Goal: Task Accomplishment & Management: Manage account settings

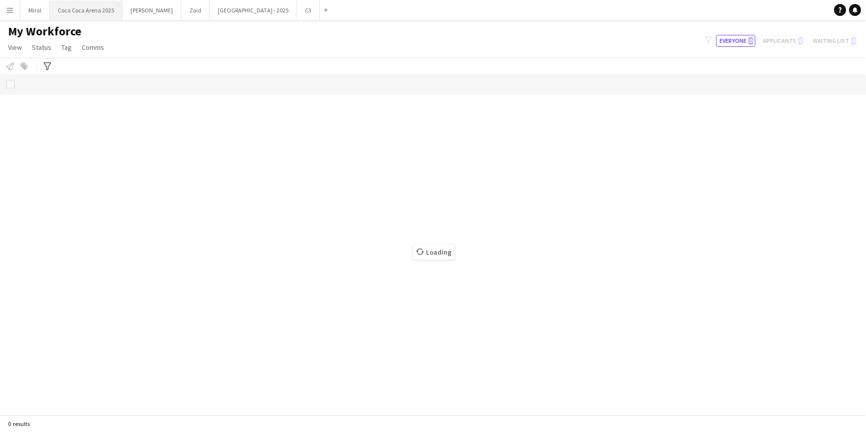
click at [99, 10] on button "[GEOGRAPHIC_DATA] 2025 Close" at bounding box center [86, 9] width 73 height 19
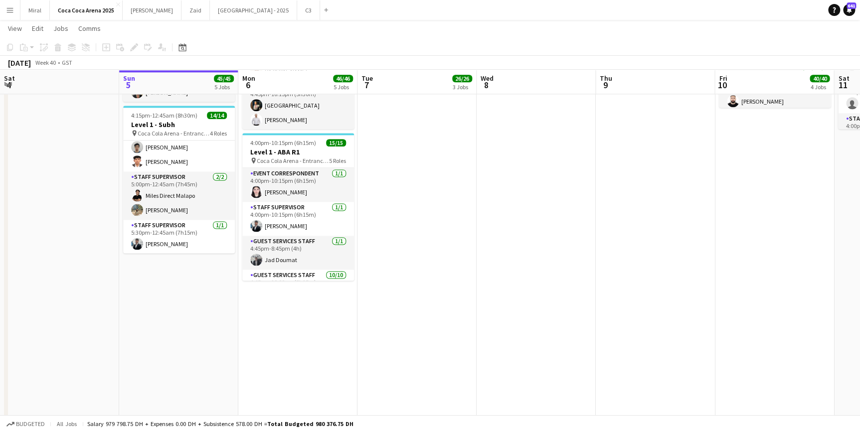
click at [411, 194] on app-date-cell "8:00am-10:30pm (14h30m) 7/7 Main Foyer - [PERSON_NAME] pin [GEOGRAPHIC_DATA] - …" at bounding box center [416, 63] width 119 height 1080
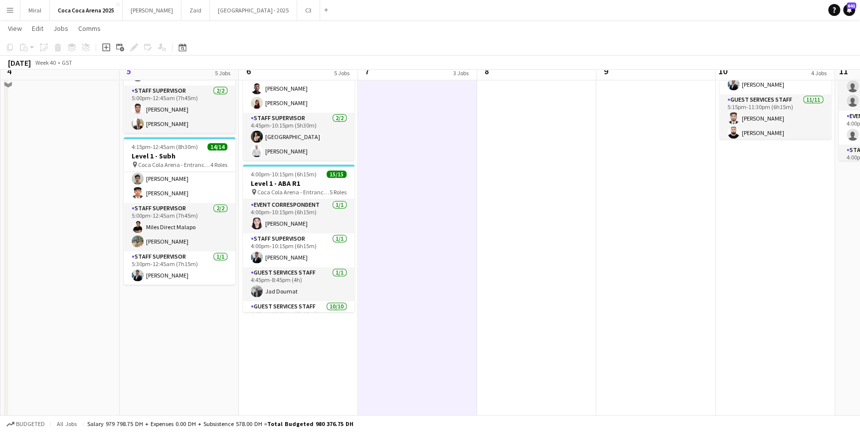
scroll to position [543, 0]
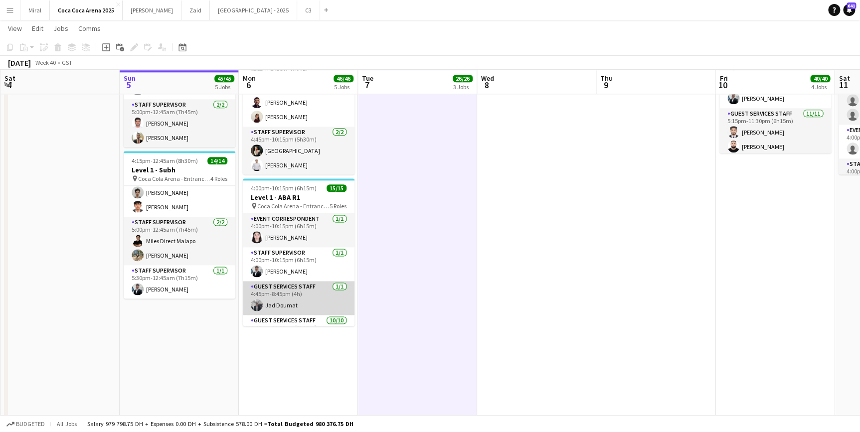
click at [276, 304] on app-card-role "Guest Services Staff [DATE] 4:45pm-8:45pm (4h) Jad Doumat" at bounding box center [299, 298] width 112 height 34
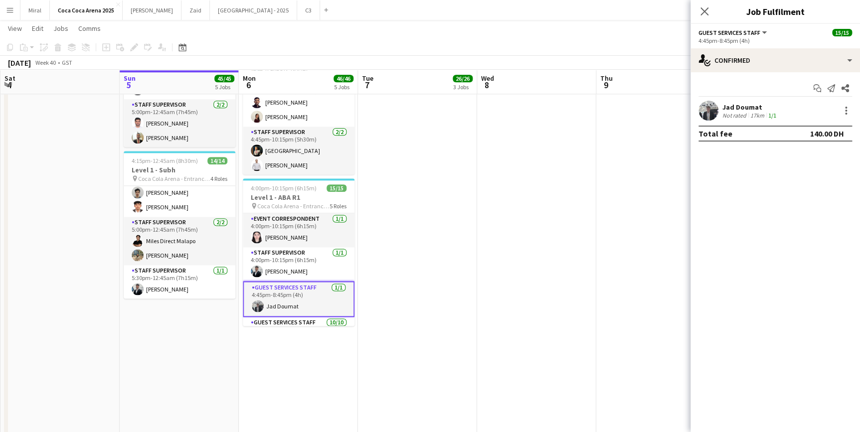
click at [635, 112] on div "Not rated" at bounding box center [735, 115] width 26 height 7
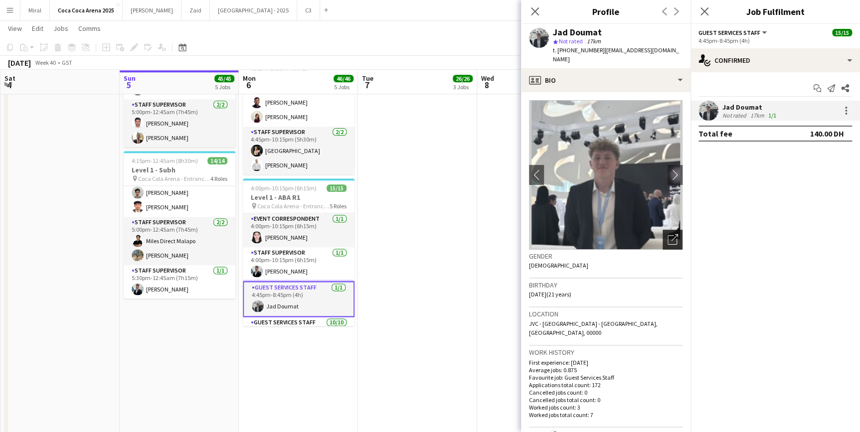
click at [635, 234] on icon "Open photos pop-in" at bounding box center [672, 239] width 10 height 10
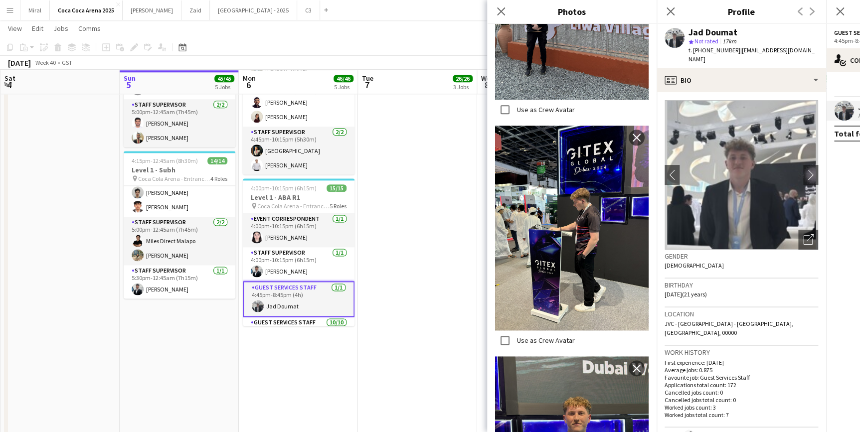
scroll to position [492, 0]
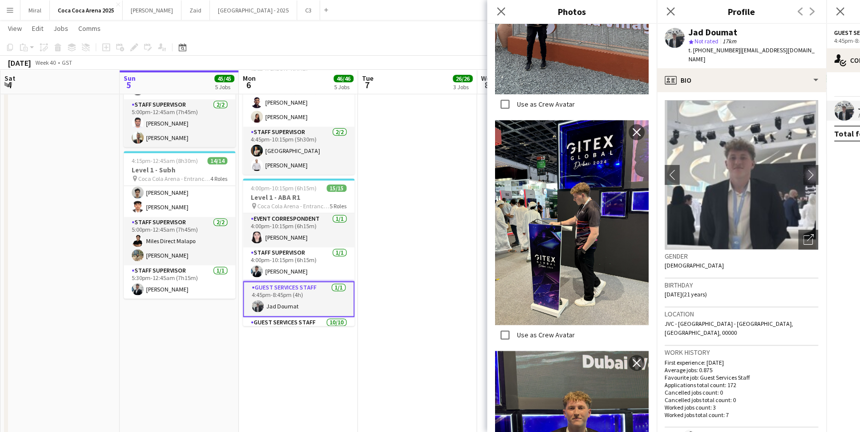
drag, startPoint x: 658, startPoint y: 186, endPoint x: 659, endPoint y: 202, distance: 16.5
click at [635, 202] on app-crew-profile-bio "chevron-left chevron-right Open photos pop-in Gender [DEMOGRAPHIC_DATA] Birthda…" at bounding box center [740, 262] width 169 height 340
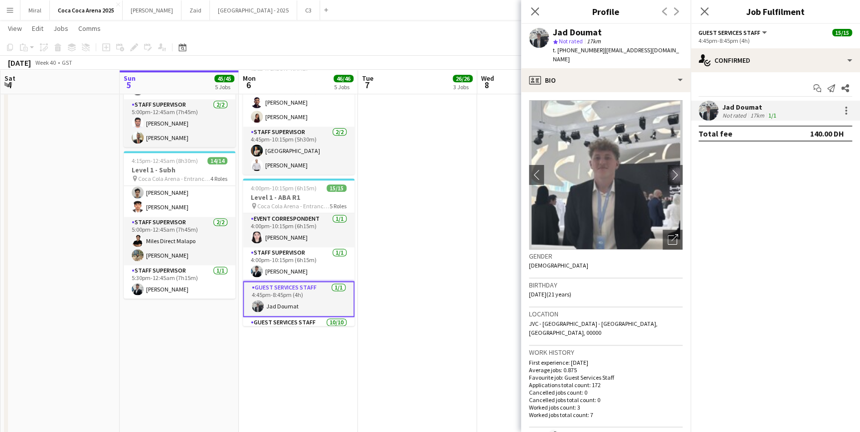
click at [424, 231] on app-date-cell "8:00am-10:30pm (14h30m) 7/7 Main Foyer - [PERSON_NAME] pin [GEOGRAPHIC_DATA] - …" at bounding box center [417, 108] width 119 height 1080
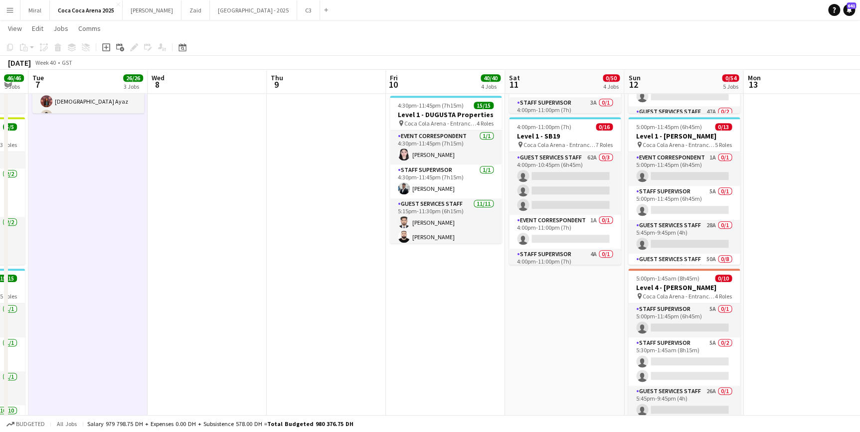
scroll to position [0, 335]
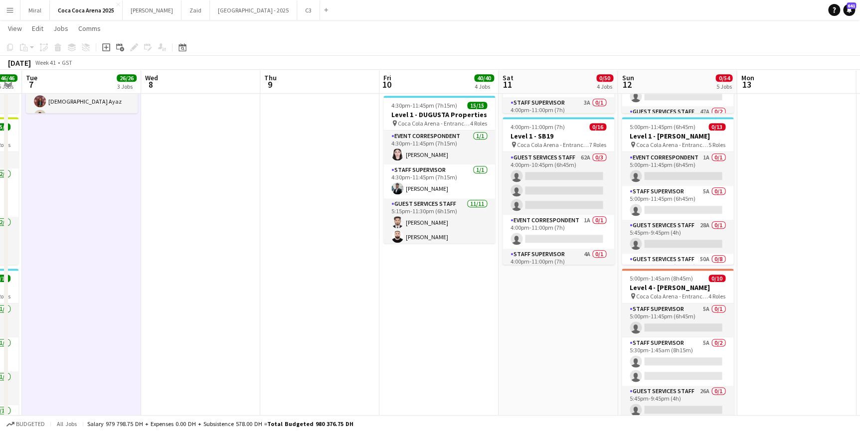
drag, startPoint x: 667, startPoint y: 242, endPoint x: 331, endPoint y: 248, distance: 335.9
click at [331, 248] on app-calendar-viewport "Sat 4 Sun 5 45/45 5 Jobs Mon 6 46/46 5 Jobs Tue 7 26/26 3 Jobs Wed 8 Thu 9 Fri …" at bounding box center [430, 208] width 860 height 1245
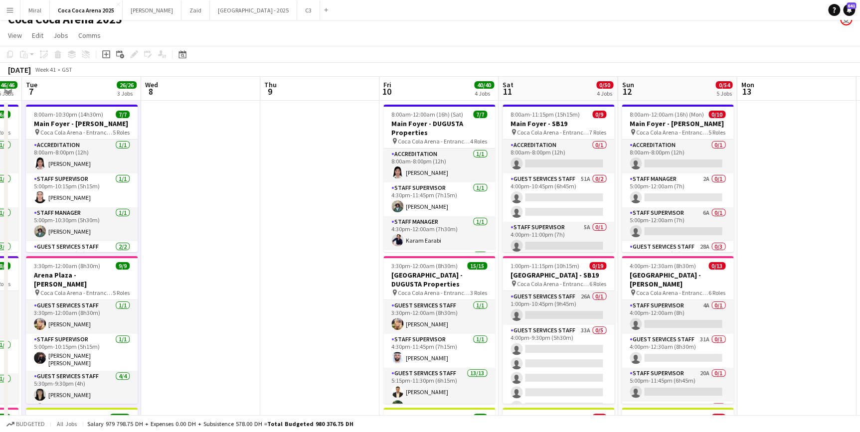
scroll to position [0, 0]
